Goal: Information Seeking & Learning: Learn about a topic

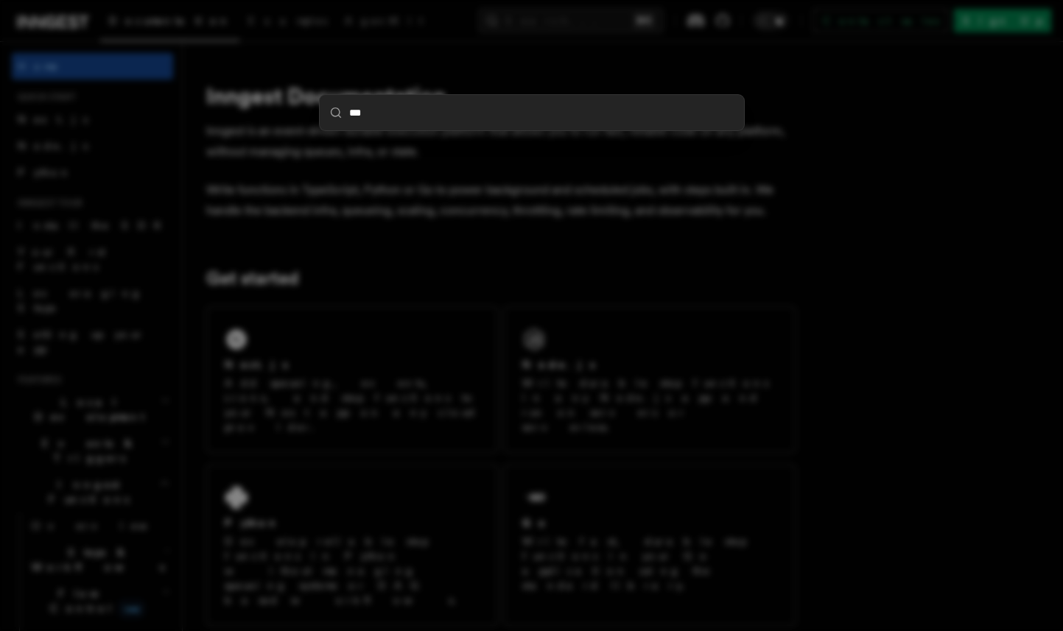
type input "****"
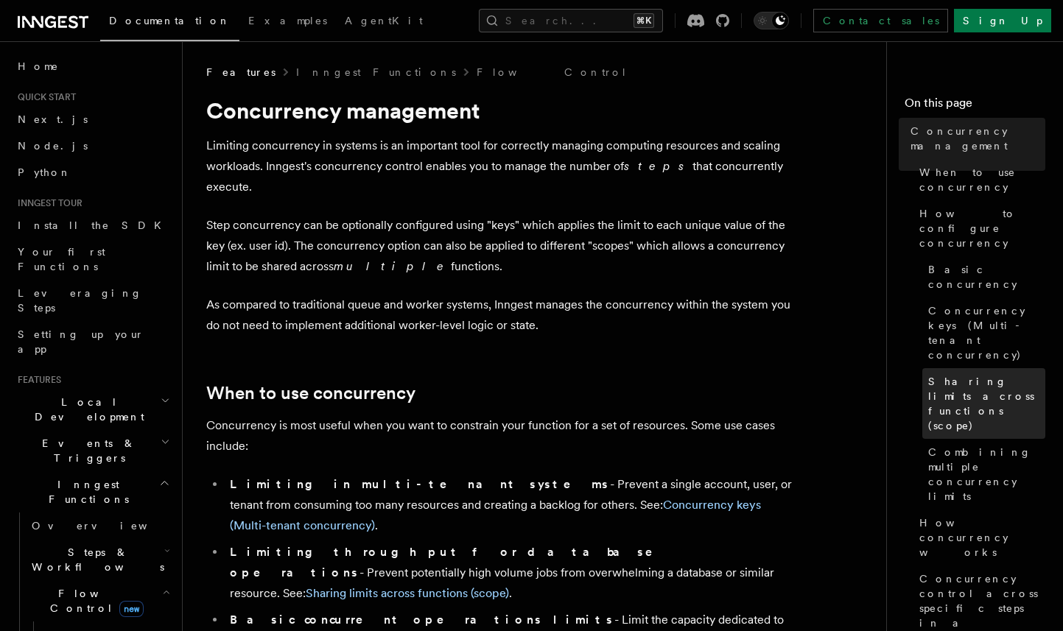
click at [964, 374] on span "Sharing limits across functions (scope)" at bounding box center [986, 403] width 117 height 59
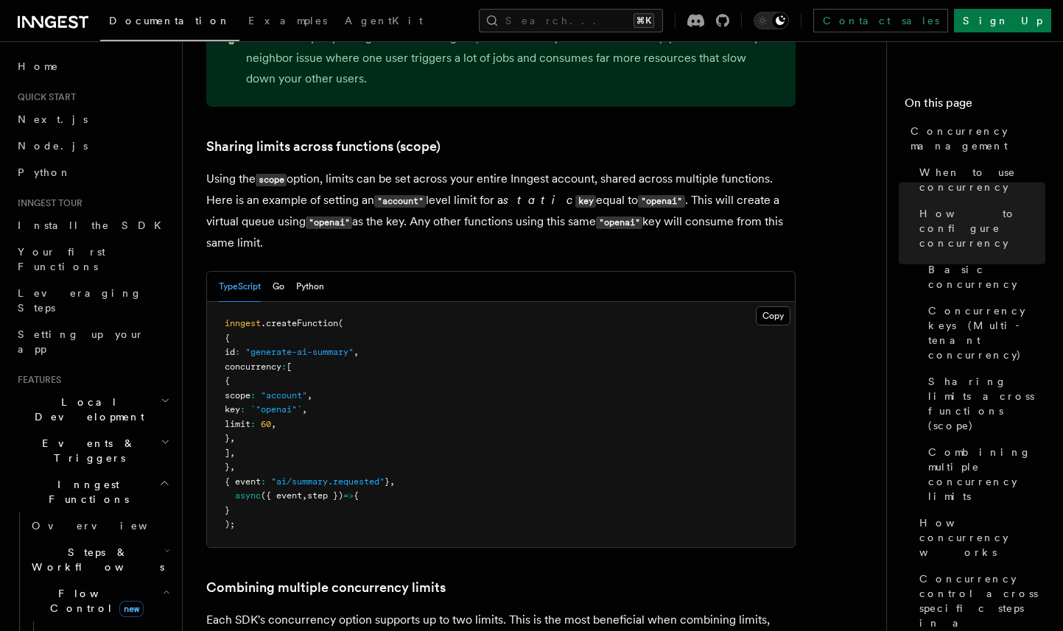
scroll to position [1775, 0]
